Goal: Information Seeking & Learning: Learn about a topic

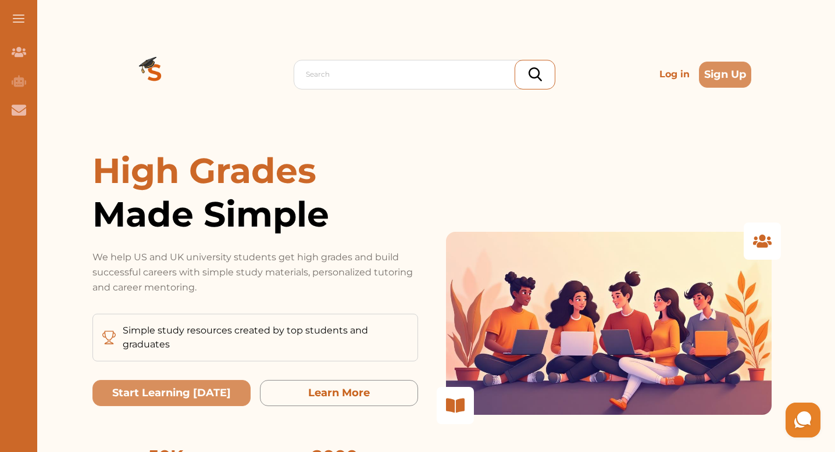
click at [655, 75] on p "Log in" at bounding box center [675, 74] width 40 height 23
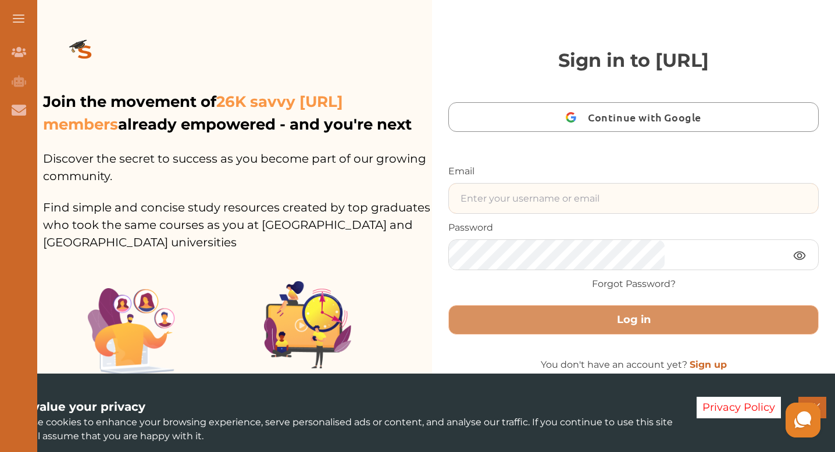
click at [600, 213] on input "text" at bounding box center [633, 199] width 369 height 30
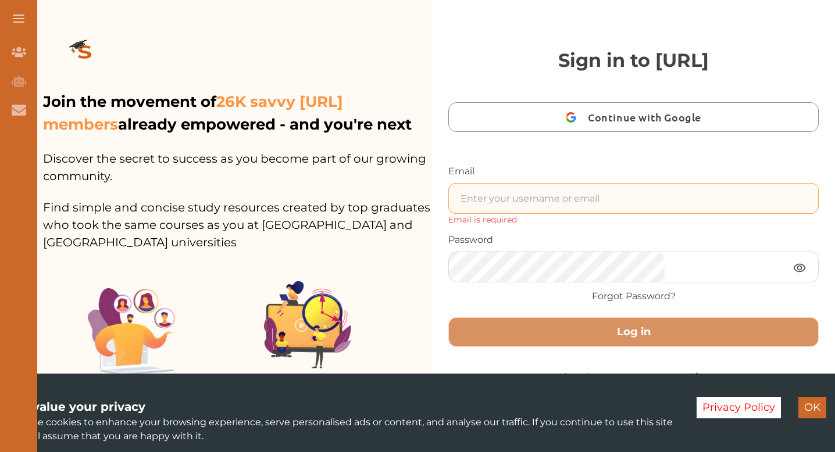
type input "Webb.rhiannan@gmail.com"
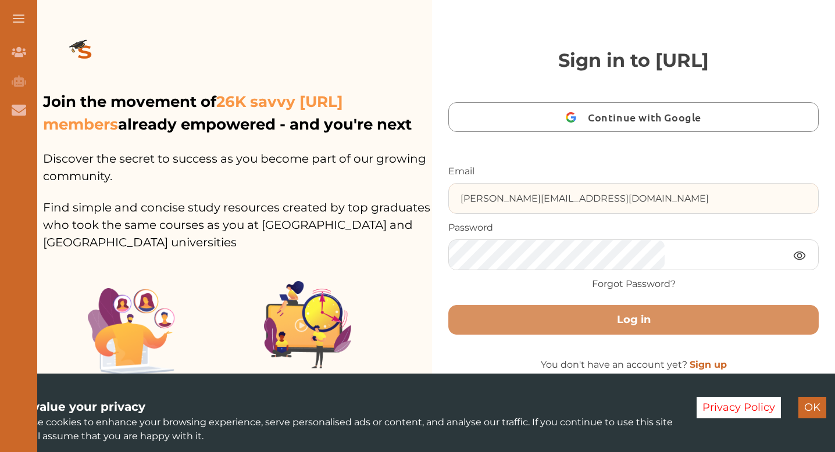
click at [448, 305] on button "Log in" at bounding box center [633, 320] width 370 height 30
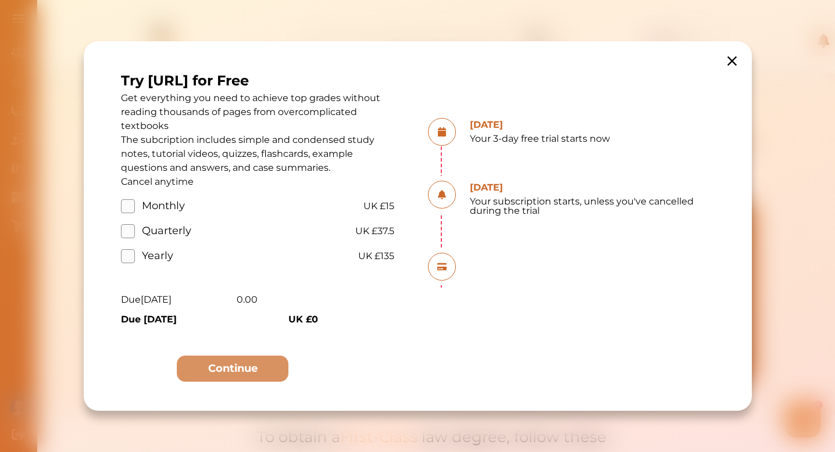
click at [733, 62] on icon at bounding box center [731, 60] width 9 height 9
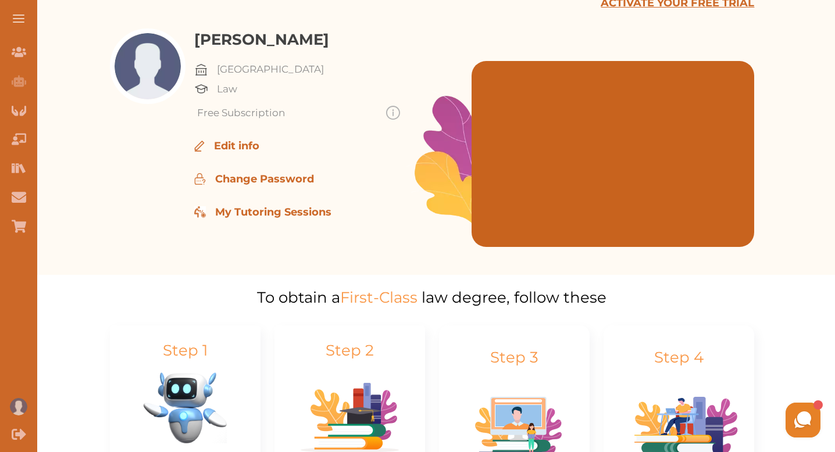
scroll to position [122, 0]
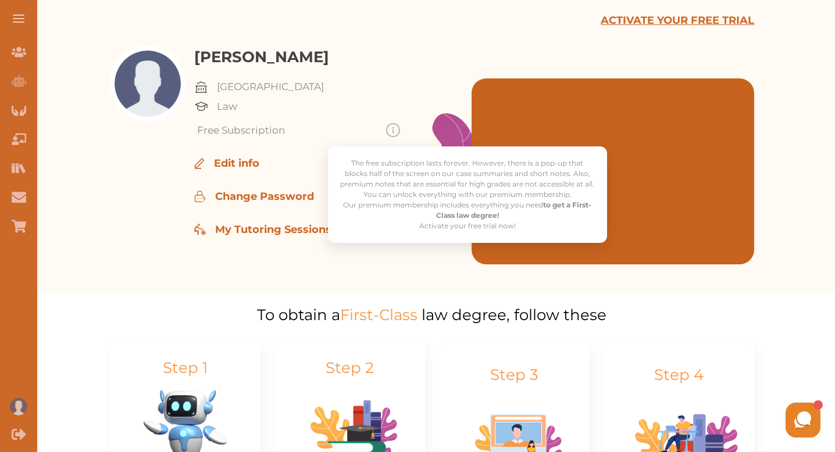
click at [391, 127] on img at bounding box center [393, 130] width 14 height 14
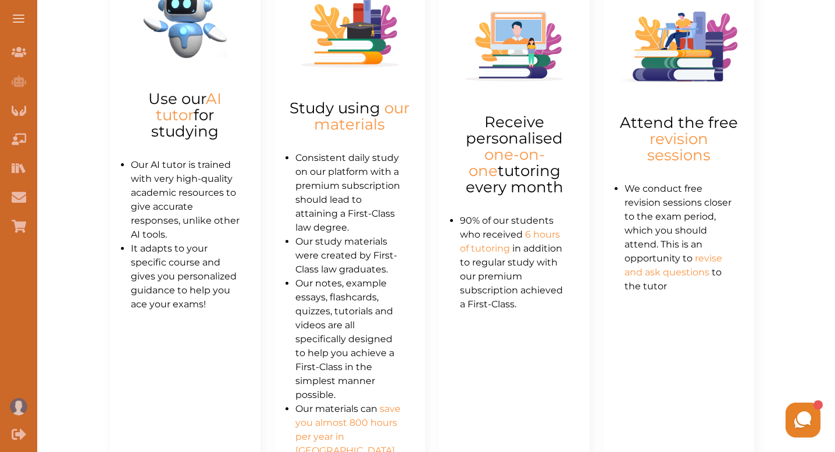
scroll to position [527, 0]
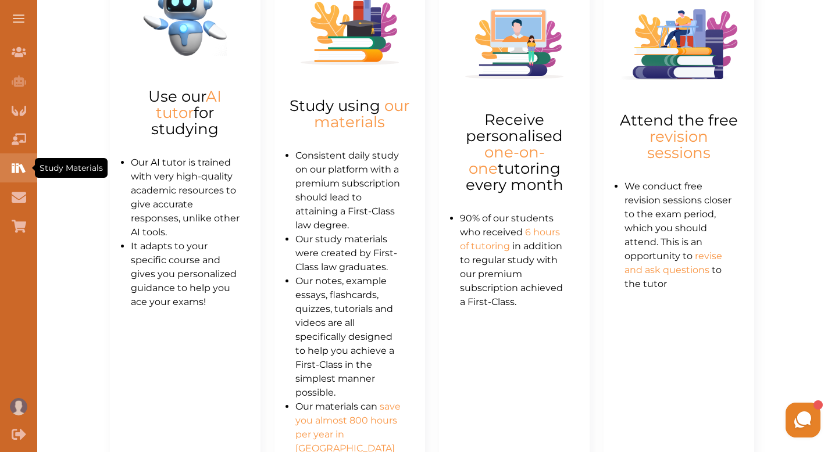
click at [17, 168] on icon "Study Materials" at bounding box center [17, 167] width 3 height 9
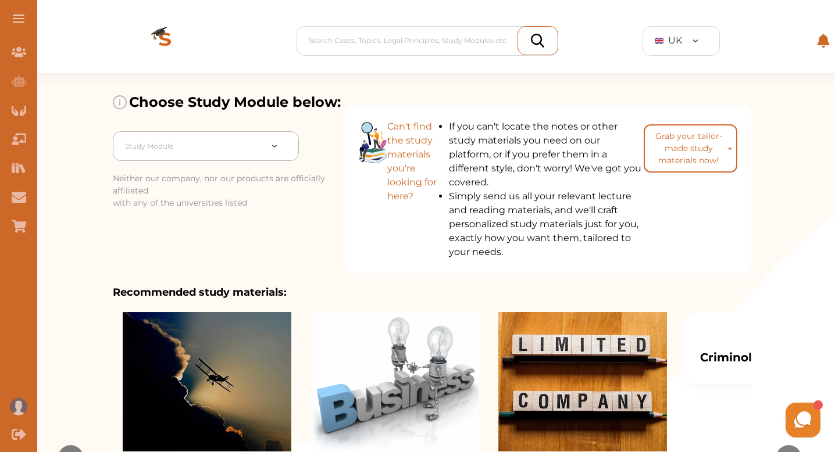
click at [278, 161] on div "Study Module" at bounding box center [206, 146] width 186 height 30
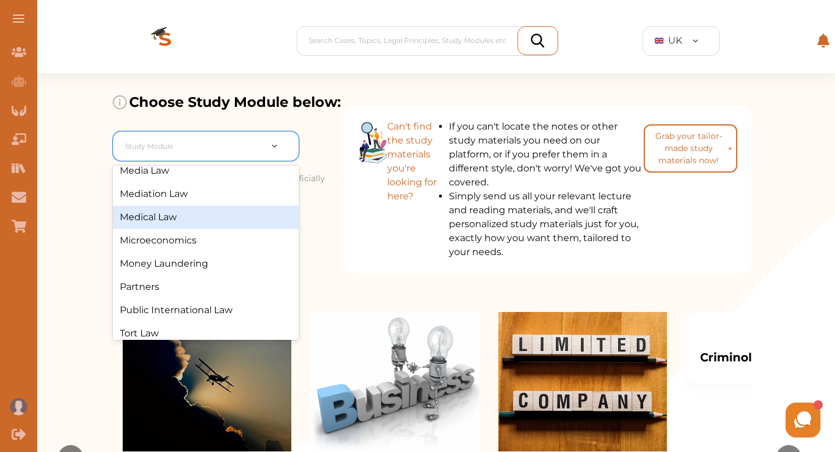
scroll to position [765, 0]
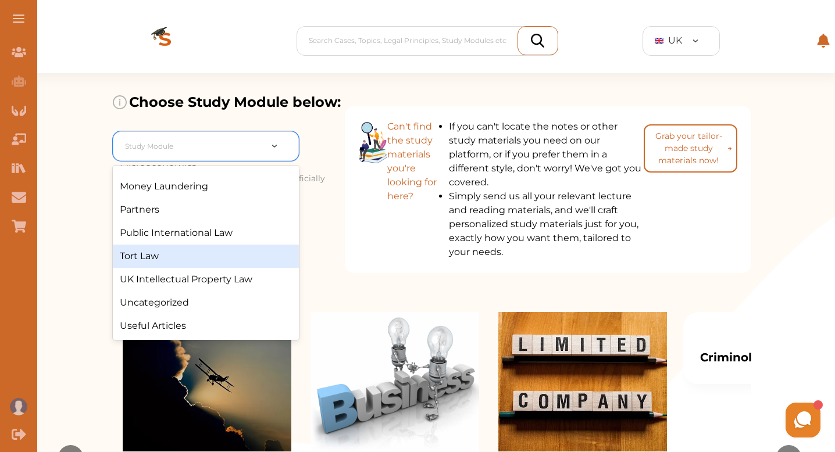
click at [247, 268] on div "Tort Law" at bounding box center [206, 256] width 186 height 23
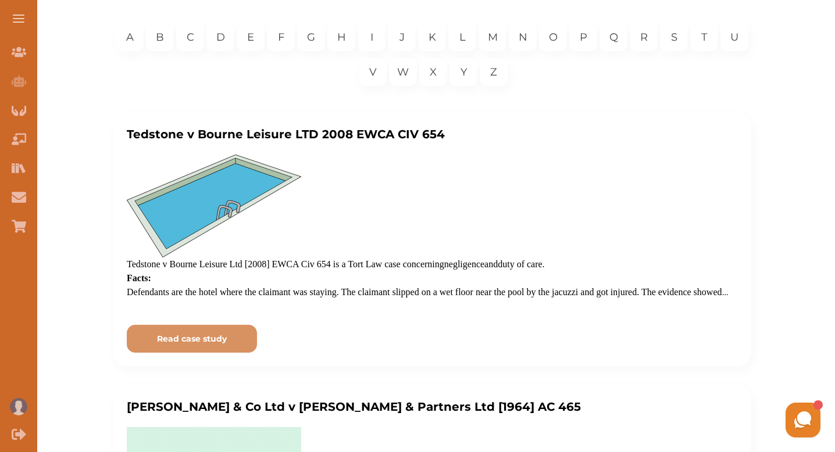
scroll to position [221, 0]
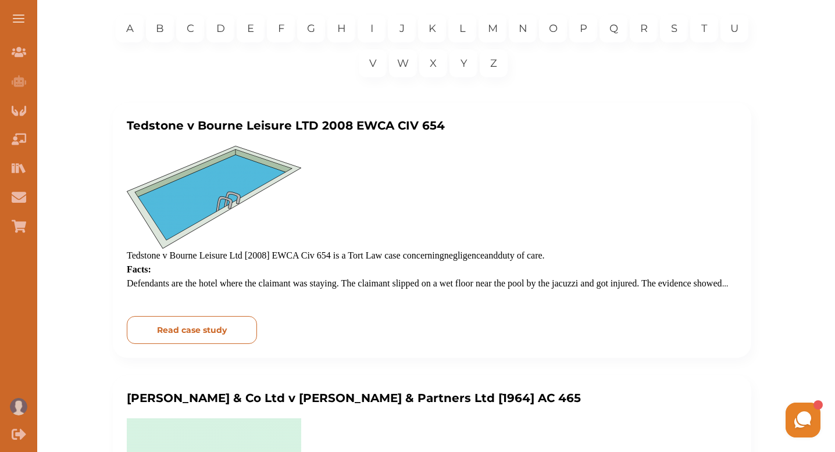
click at [226, 326] on p "Read case study" at bounding box center [192, 330] width 70 height 12
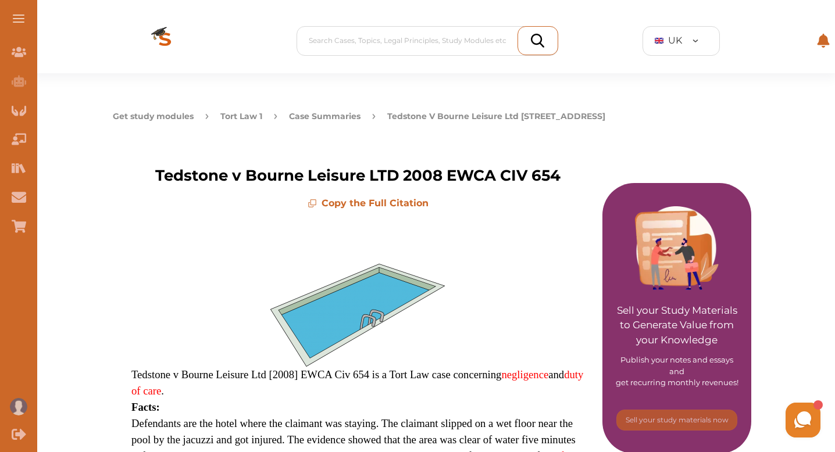
click at [361, 120] on button "Case Summaries" at bounding box center [325, 116] width 72 height 12
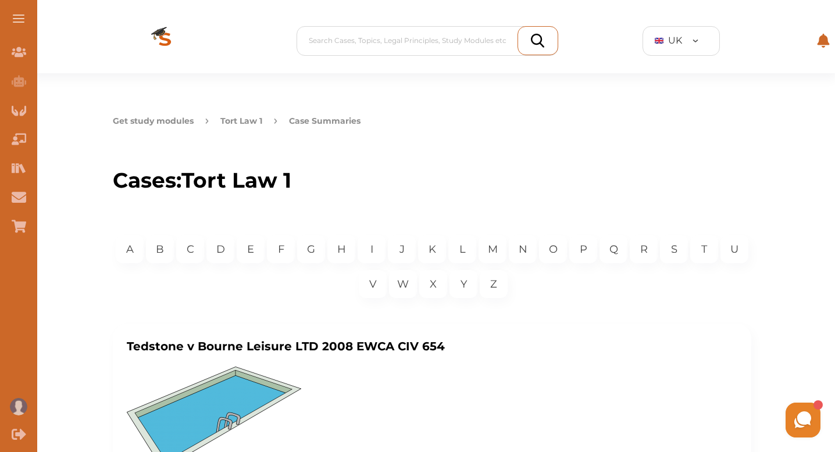
click at [194, 120] on button "Get study modules" at bounding box center [153, 121] width 81 height 12
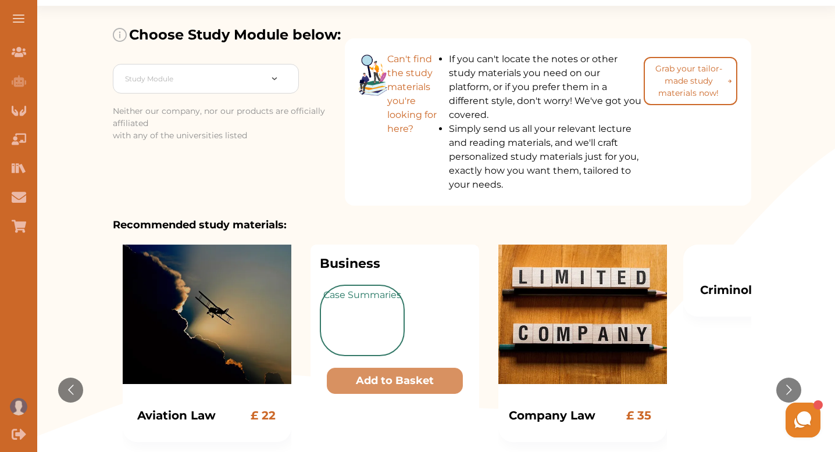
scroll to position [45, 0]
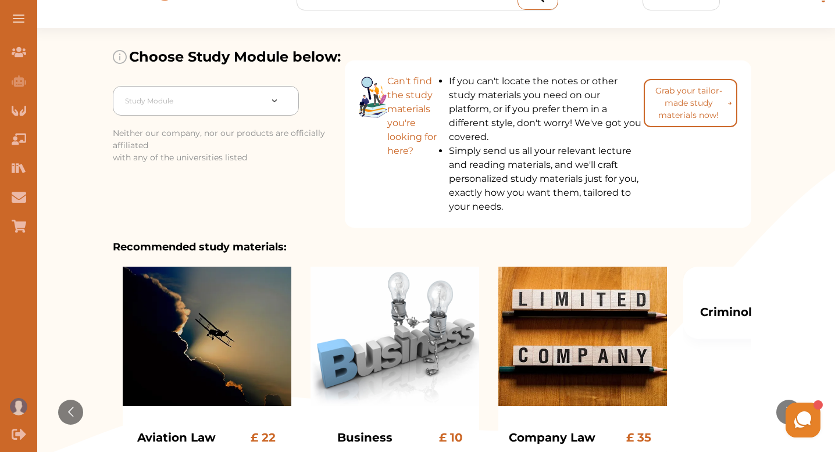
click at [261, 109] on div at bounding box center [193, 101] width 136 height 16
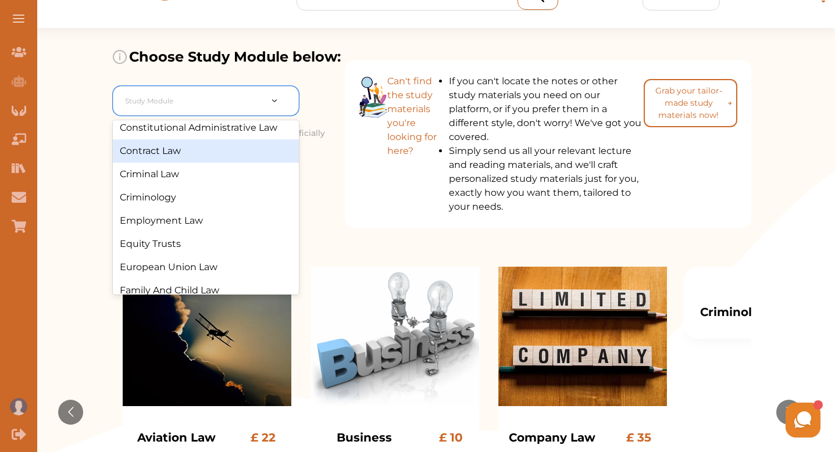
scroll to position [170, 0]
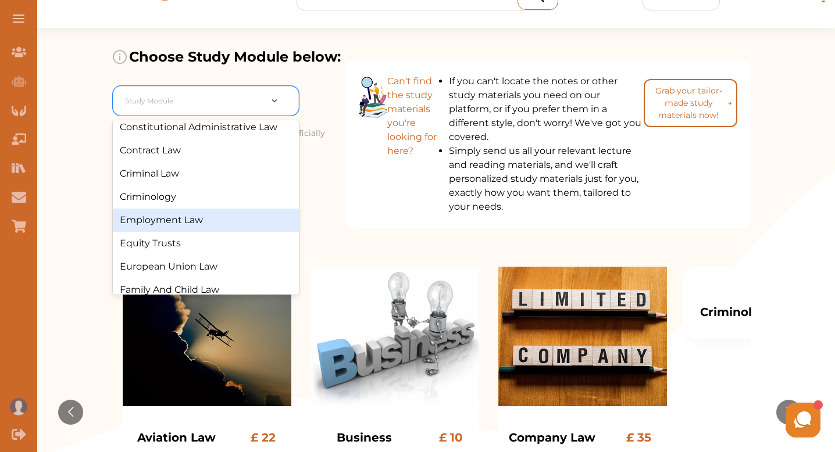
click at [241, 232] on div "Employment Law" at bounding box center [206, 220] width 186 height 23
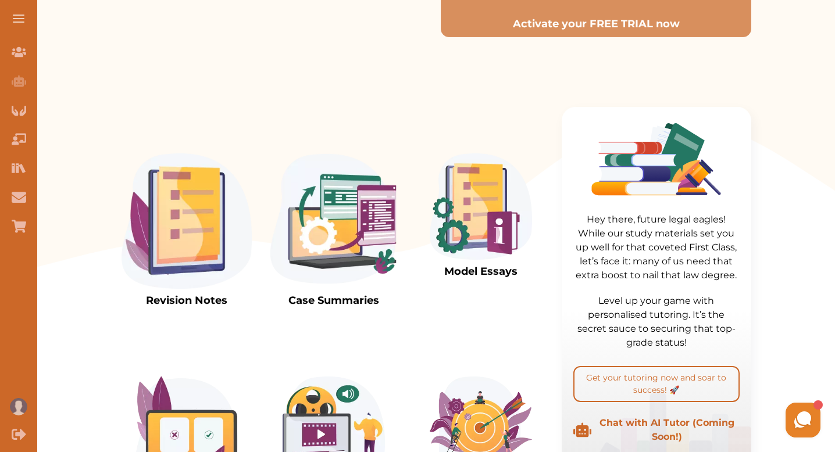
scroll to position [291, 0]
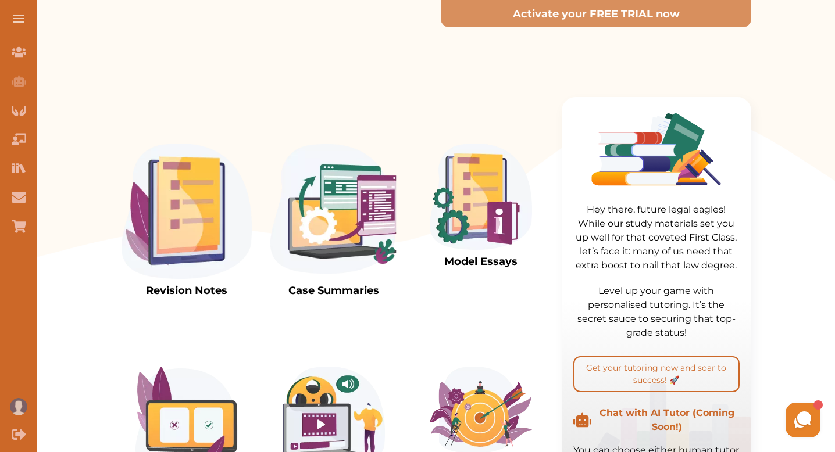
click at [366, 216] on img at bounding box center [334, 211] width 130 height 135
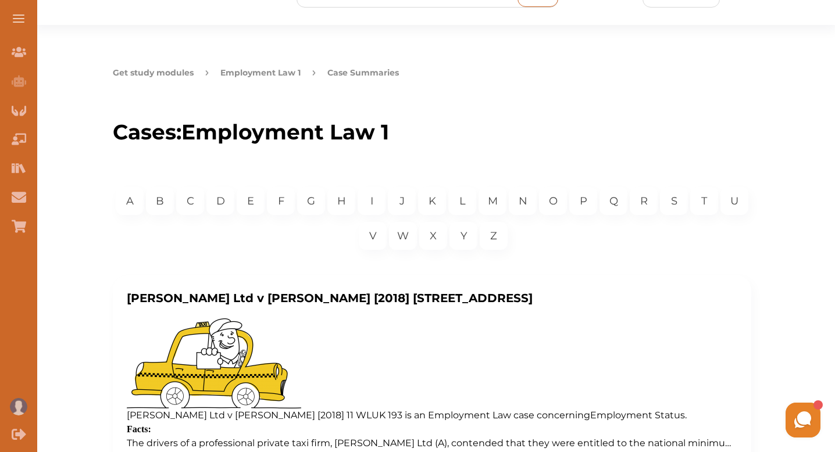
scroll to position [40, 0]
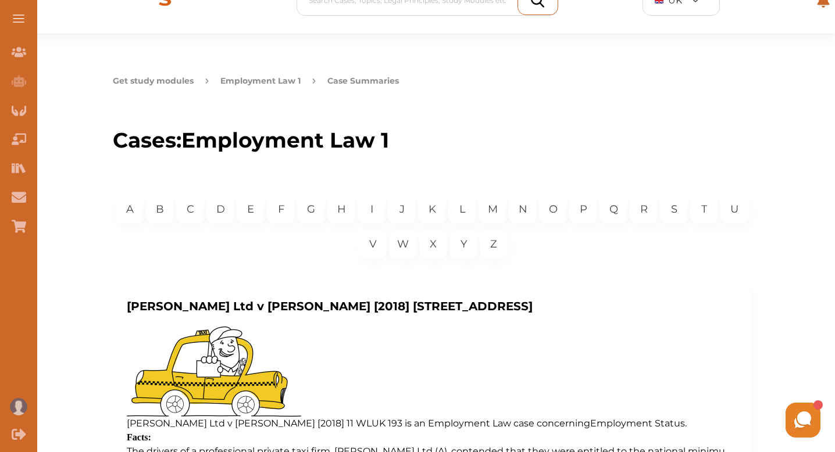
click at [194, 84] on button "Get study modules" at bounding box center [153, 81] width 81 height 12
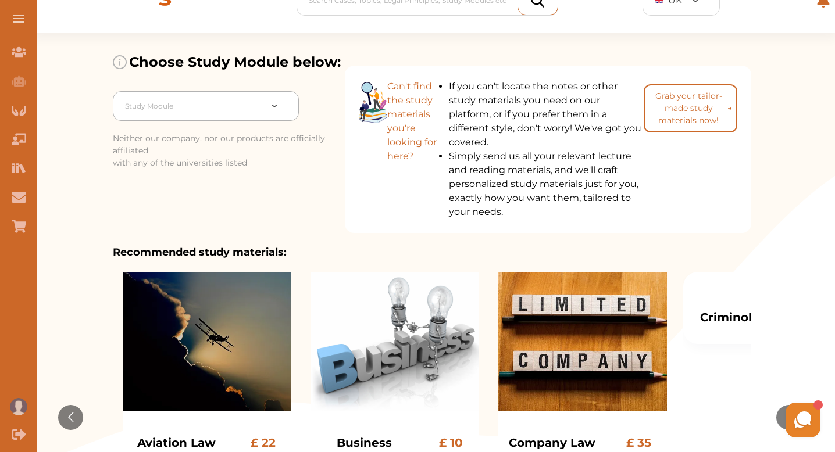
click at [261, 115] on div at bounding box center [193, 106] width 136 height 16
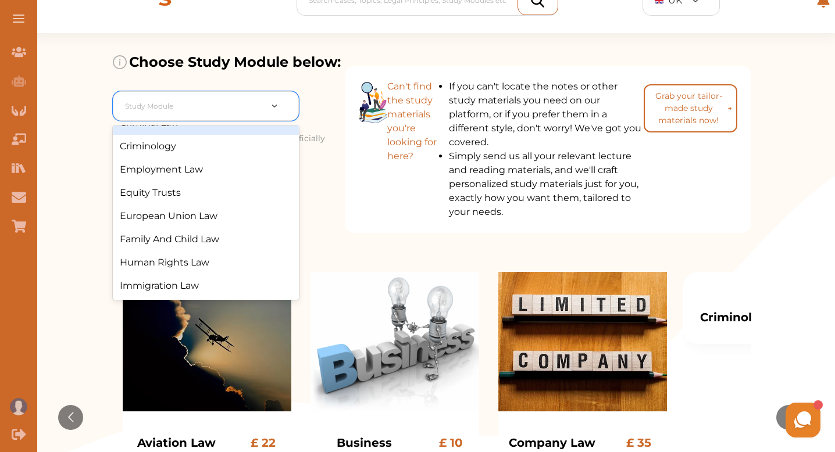
scroll to position [227, 0]
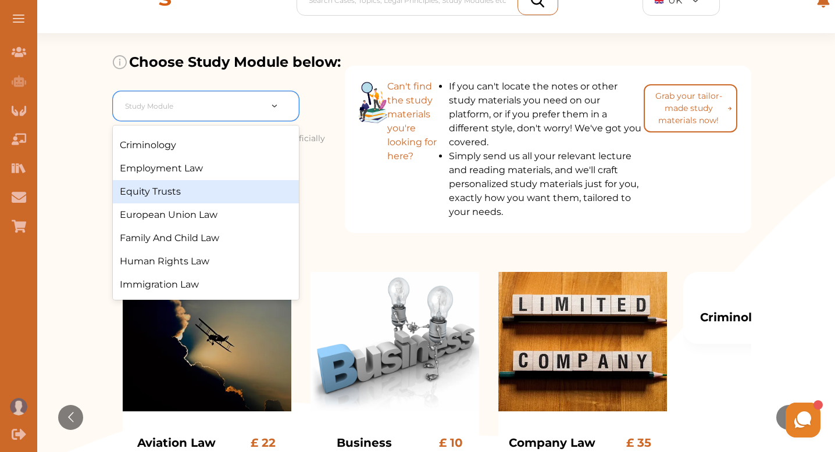
click at [219, 204] on div "Equity Trusts" at bounding box center [206, 191] width 186 height 23
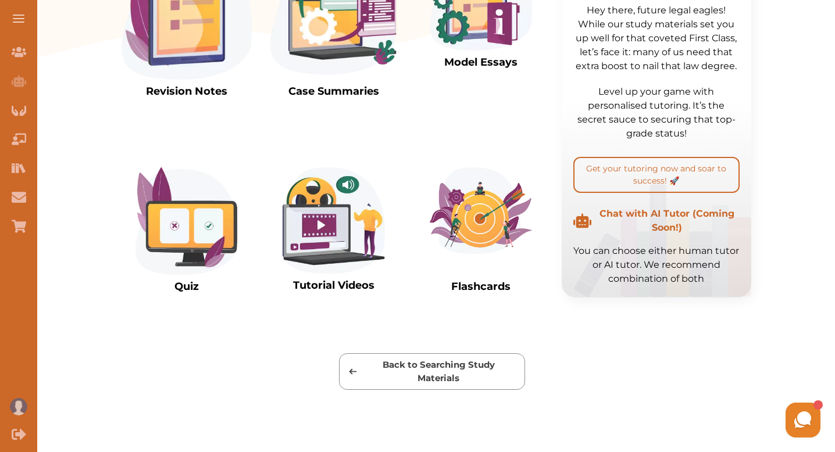
scroll to position [407, 0]
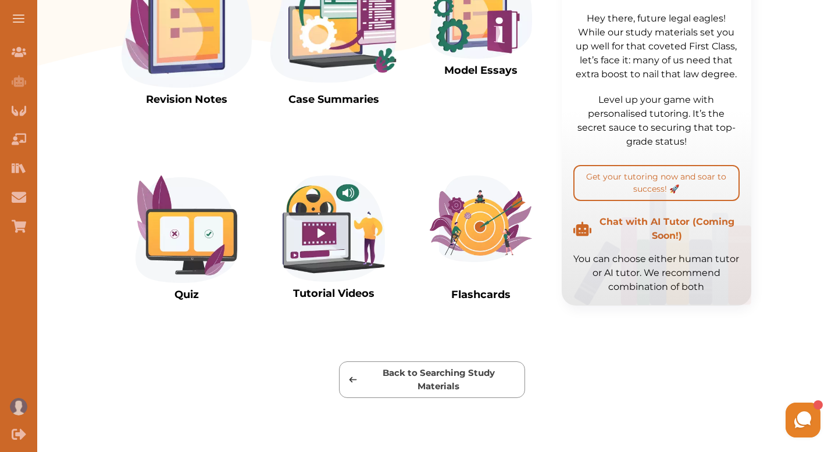
click at [354, 59] on img at bounding box center [334, 19] width 130 height 135
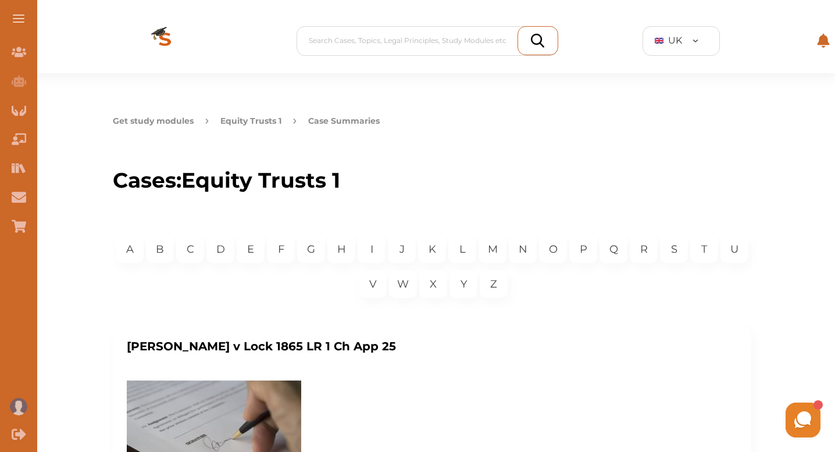
click at [194, 118] on button "Get study modules" at bounding box center [153, 121] width 81 height 12
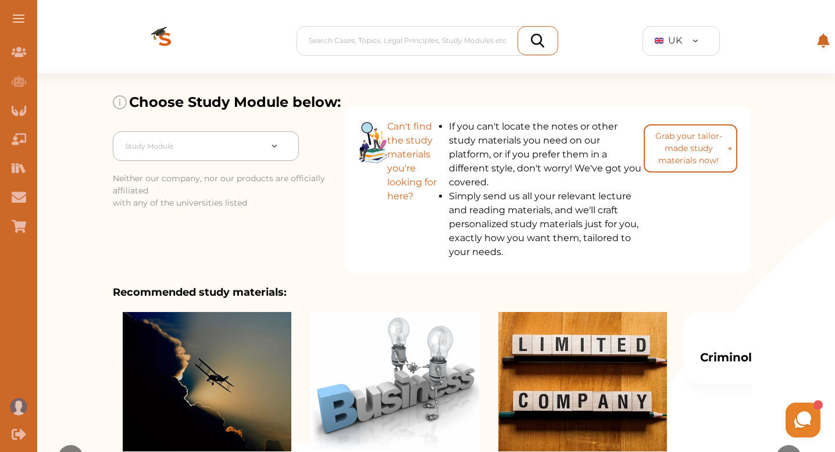
click at [261, 155] on div at bounding box center [193, 146] width 136 height 16
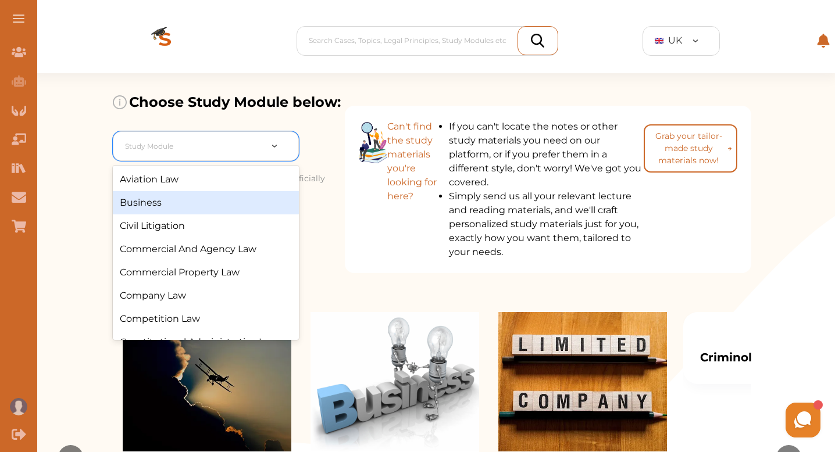
click at [242, 215] on div "Business" at bounding box center [206, 202] width 186 height 23
